Goal: Find specific page/section: Find specific page/section

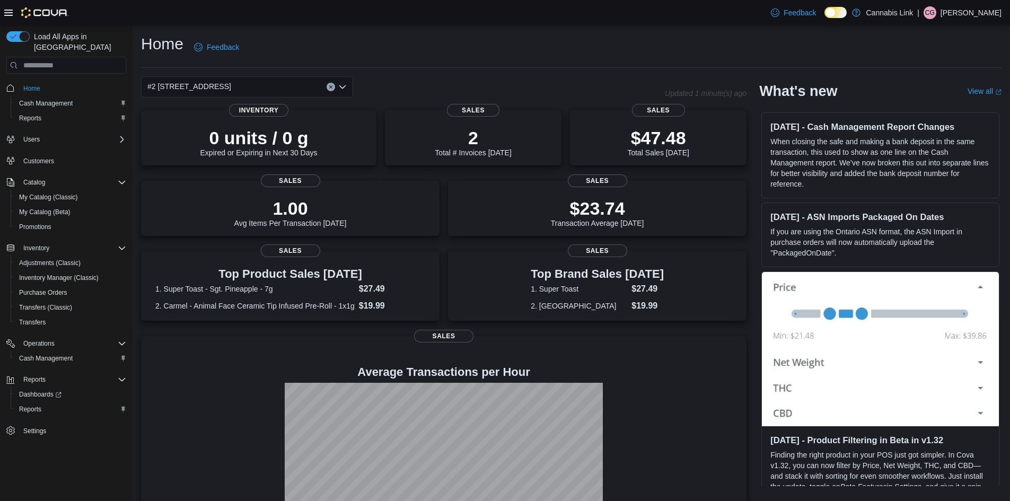
drag, startPoint x: 351, startPoint y: 44, endPoint x: 44, endPoint y: 30, distance: 307.4
click at [351, 44] on div "Home Feedback" at bounding box center [571, 47] width 861 height 28
click at [329, 86] on icon "Clear input" at bounding box center [331, 87] width 4 height 4
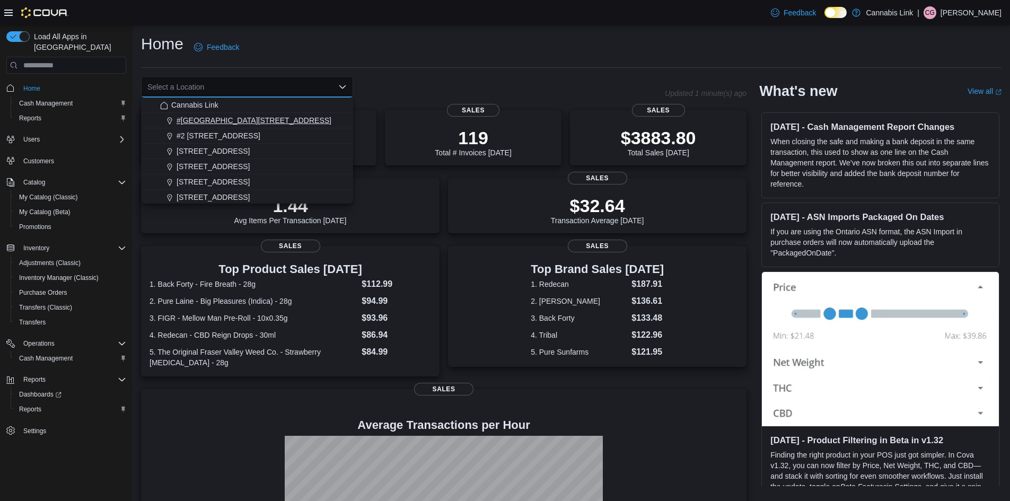
click at [231, 121] on span "#[GEOGRAPHIC_DATA][STREET_ADDRESS]" at bounding box center [254, 120] width 155 height 11
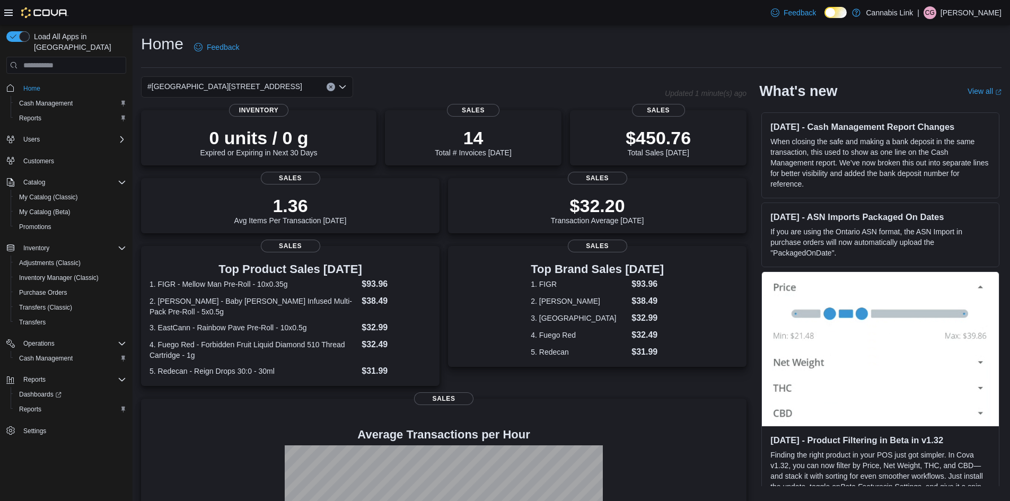
click at [330, 83] on button "Clear input" at bounding box center [331, 87] width 8 height 8
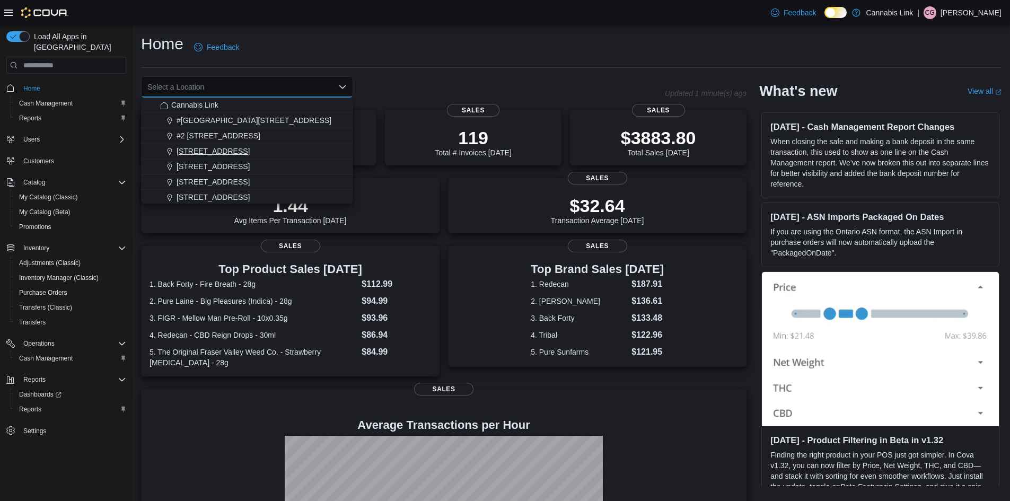
click at [250, 155] on span "[STREET_ADDRESS]" at bounding box center [213, 151] width 73 height 11
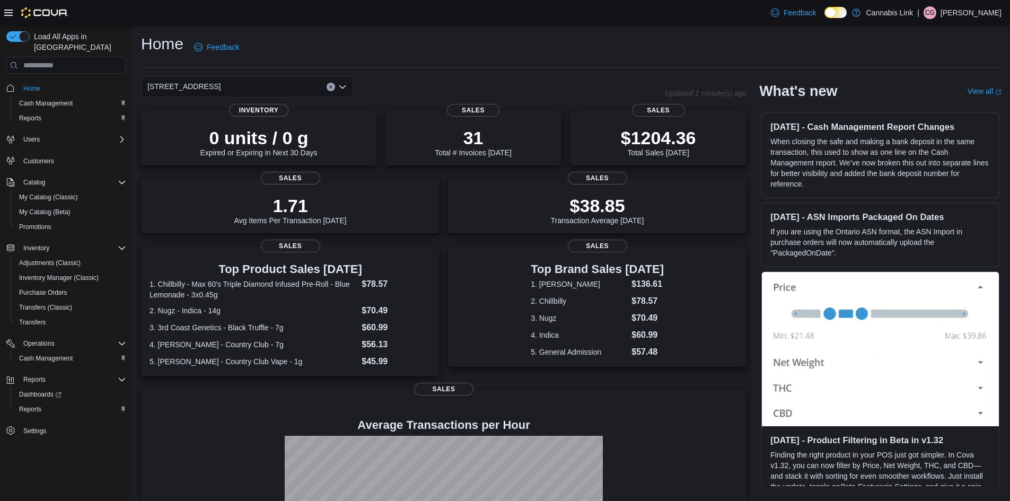
click at [332, 86] on icon "Clear input" at bounding box center [330, 87] width 3 height 3
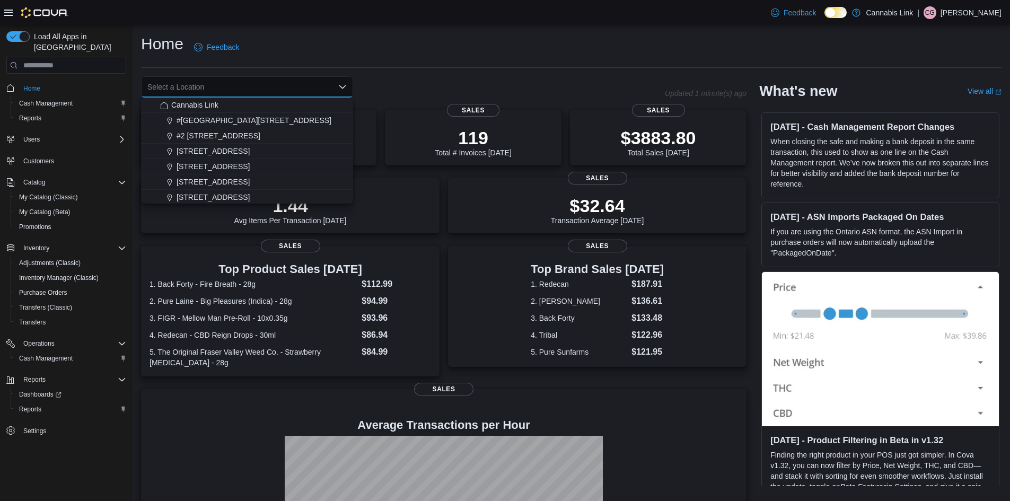
click at [272, 171] on div "[STREET_ADDRESS]" at bounding box center [253, 166] width 187 height 11
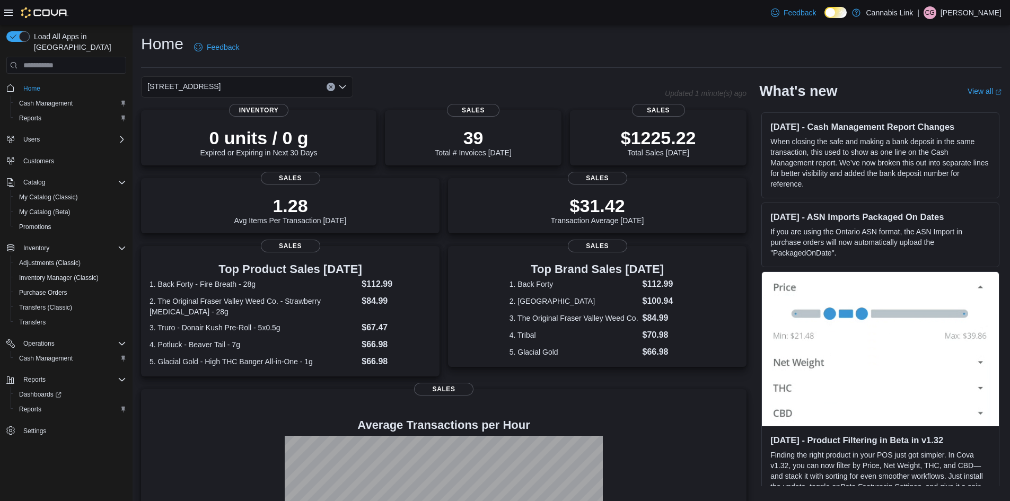
click at [332, 91] on div "1295 Highbury Ave N Combo box. Selected. 1295 Highbury Ave N. Press Backspace t…" at bounding box center [247, 86] width 212 height 21
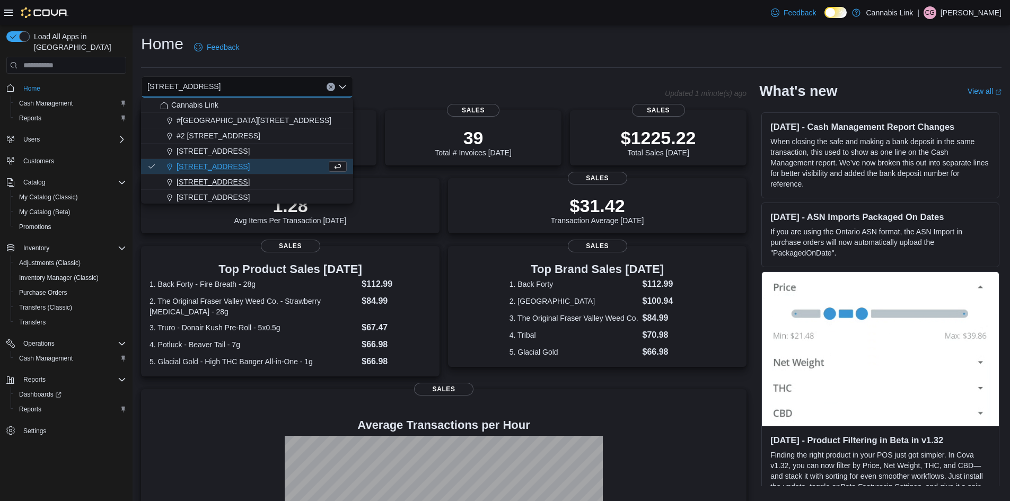
click at [252, 180] on div "[STREET_ADDRESS]" at bounding box center [253, 182] width 187 height 11
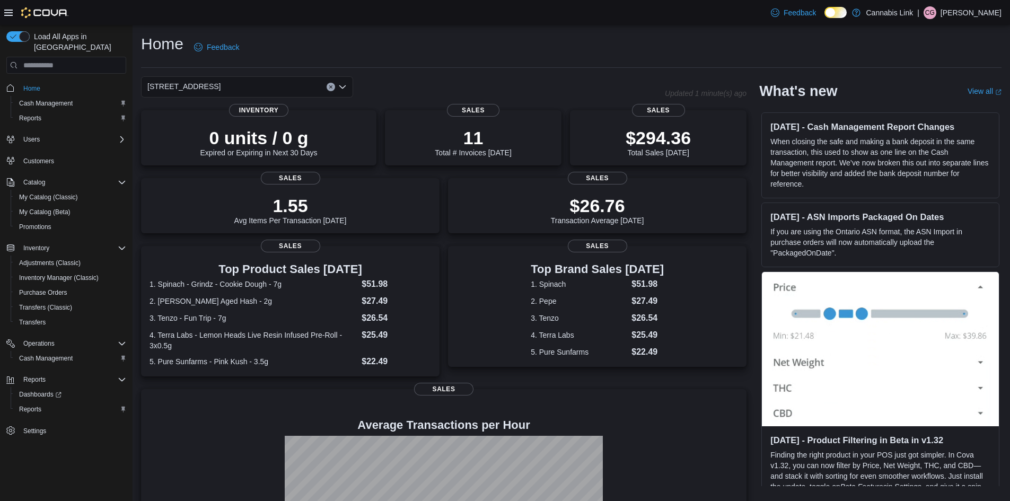
click at [328, 90] on button "Clear input" at bounding box center [331, 87] width 8 height 8
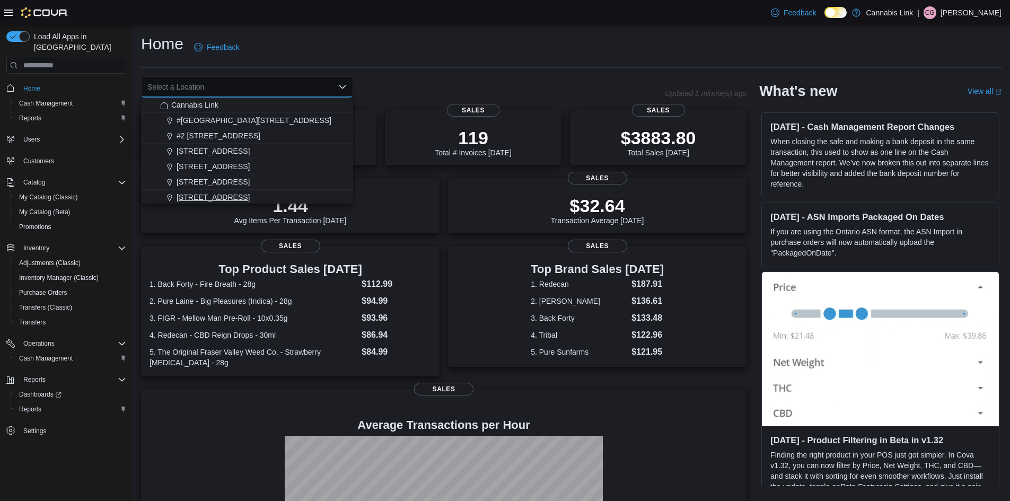
click at [247, 199] on span "[STREET_ADDRESS]" at bounding box center [213, 197] width 73 height 11
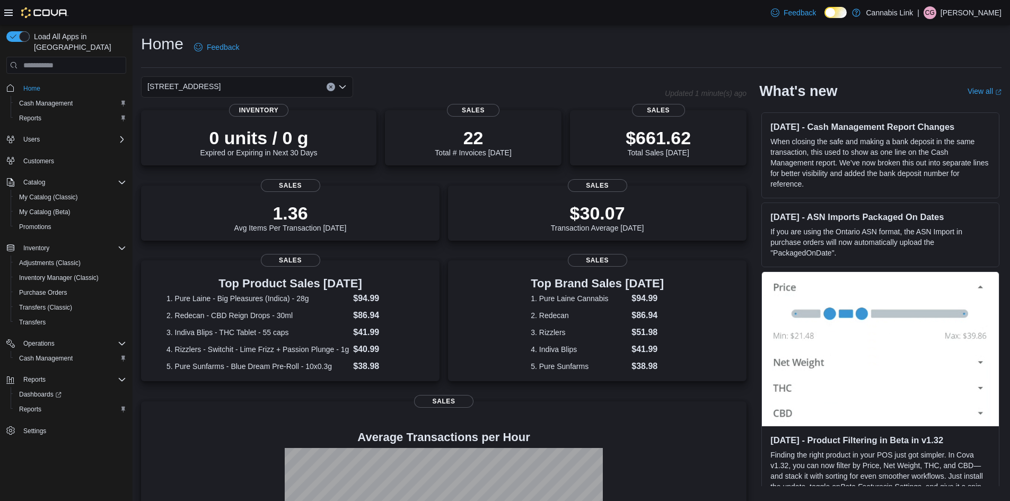
click at [331, 84] on button "Clear input" at bounding box center [331, 87] width 8 height 8
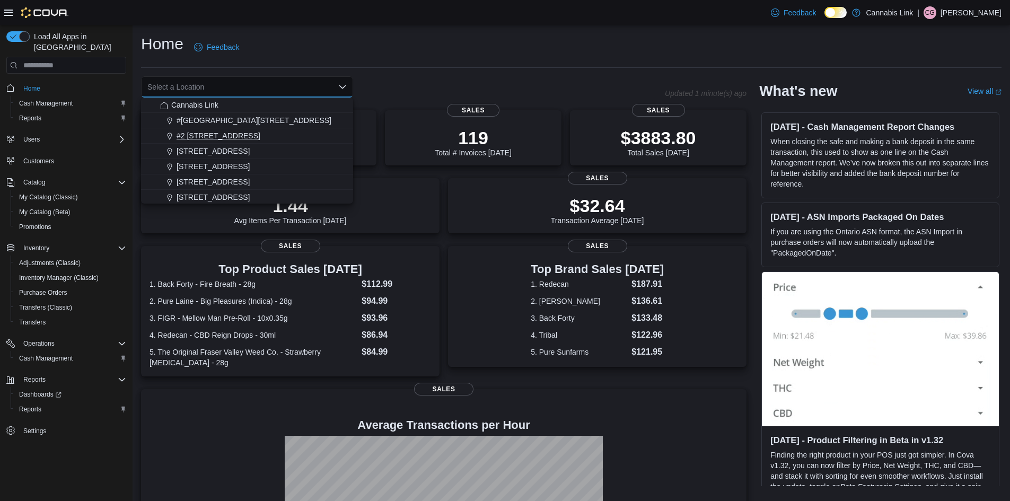
click at [238, 134] on span "#2 [STREET_ADDRESS]" at bounding box center [219, 135] width 84 height 11
